Goal: Check status

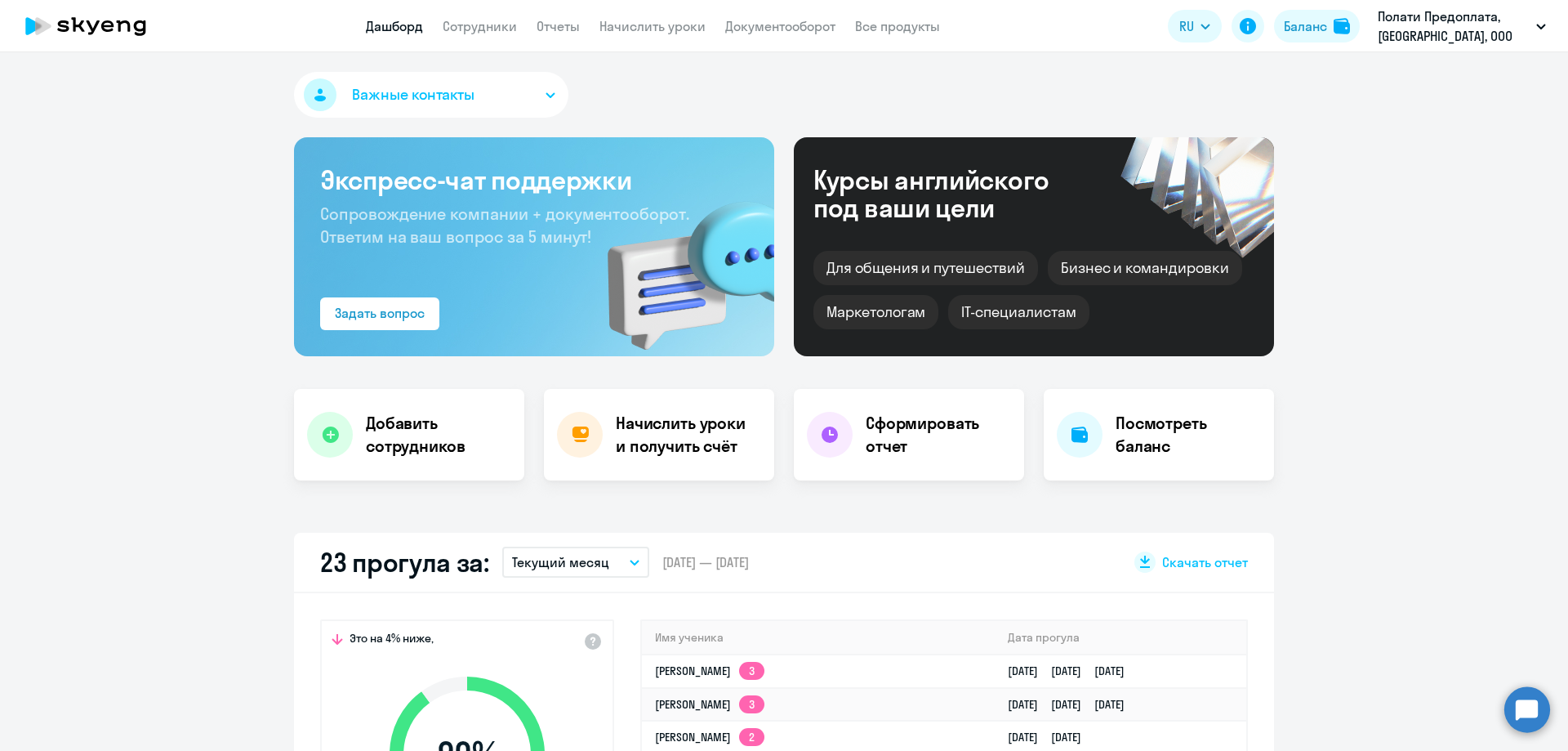
select select "30"
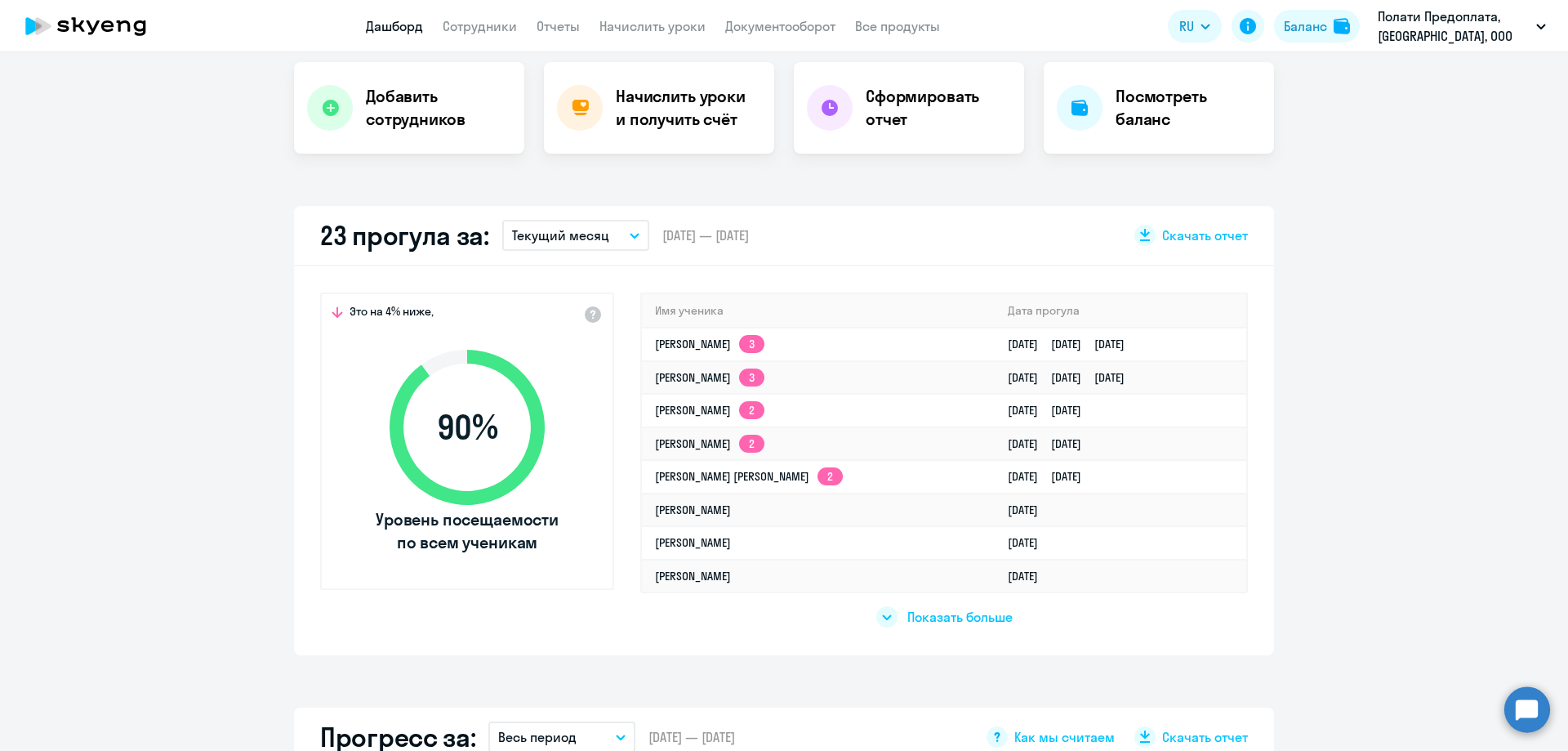
click at [222, 423] on app-truancy-attendance-dashboard "23 прогула за: Текущий месяц – [DATE] — [DATE] Скачать отчет Это на 4% ниже, 90…" at bounding box center [784, 430] width 1568 height 450
click at [126, 352] on app-truancy-attendance-dashboard "23 прогула за: Текущий месяц – [DATE] — [DATE] Скачать отчет Это на 4% ниже, 90…" at bounding box center [784, 430] width 1568 height 450
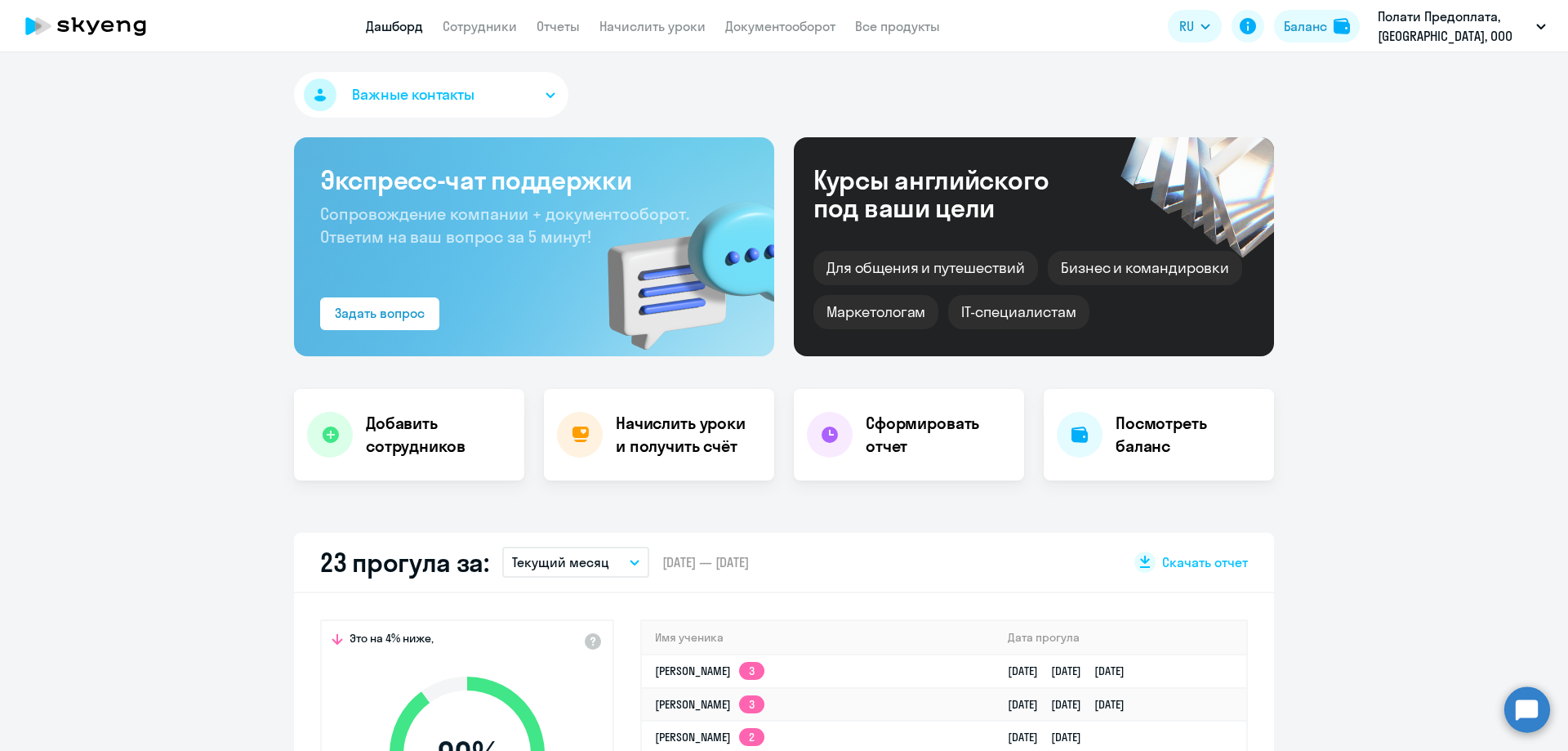
select select "30"
